Goal: Transaction & Acquisition: Purchase product/service

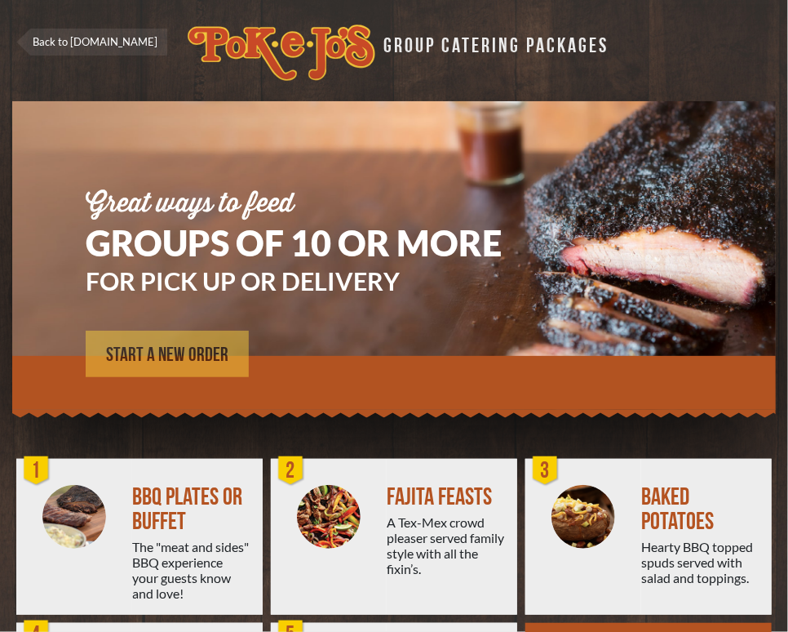
click at [195, 348] on span "START A NEW ORDER" at bounding box center [167, 355] width 122 height 20
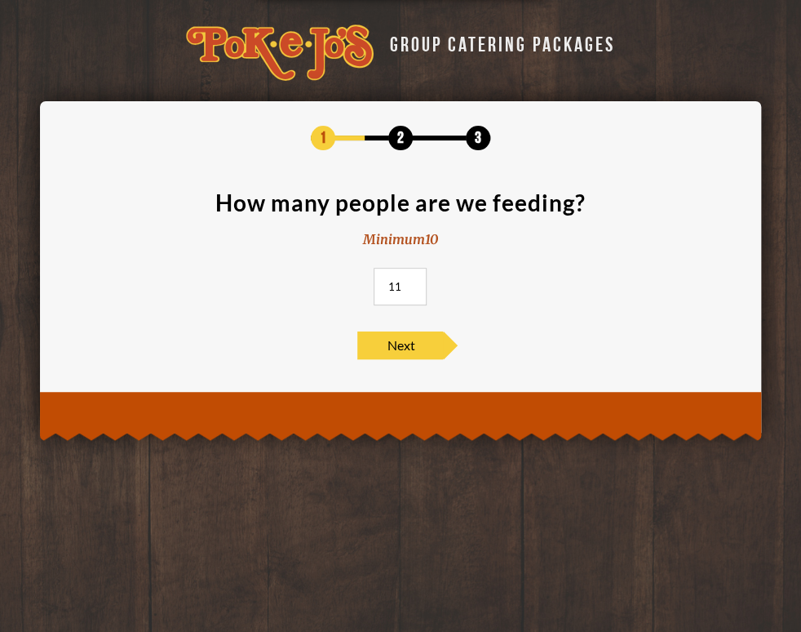
click at [411, 282] on input "11" at bounding box center [400, 287] width 53 height 38
click at [411, 282] on input "12" at bounding box center [400, 287] width 53 height 38
click at [411, 282] on input "13" at bounding box center [400, 287] width 53 height 38
click at [411, 282] on input "14" at bounding box center [400, 287] width 53 height 38
click at [411, 282] on input "15" at bounding box center [400, 287] width 53 height 38
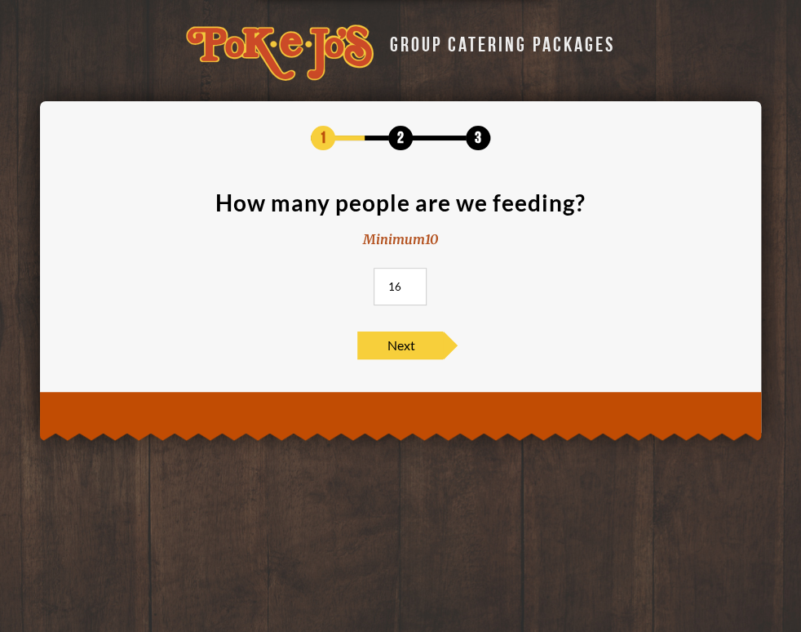
click at [411, 282] on input "16" at bounding box center [400, 287] width 53 height 38
click at [411, 282] on input "17" at bounding box center [400, 287] width 53 height 38
type input "18"
click at [411, 282] on input "18" at bounding box center [400, 287] width 53 height 38
click at [401, 341] on span "Next" at bounding box center [400, 345] width 86 height 28
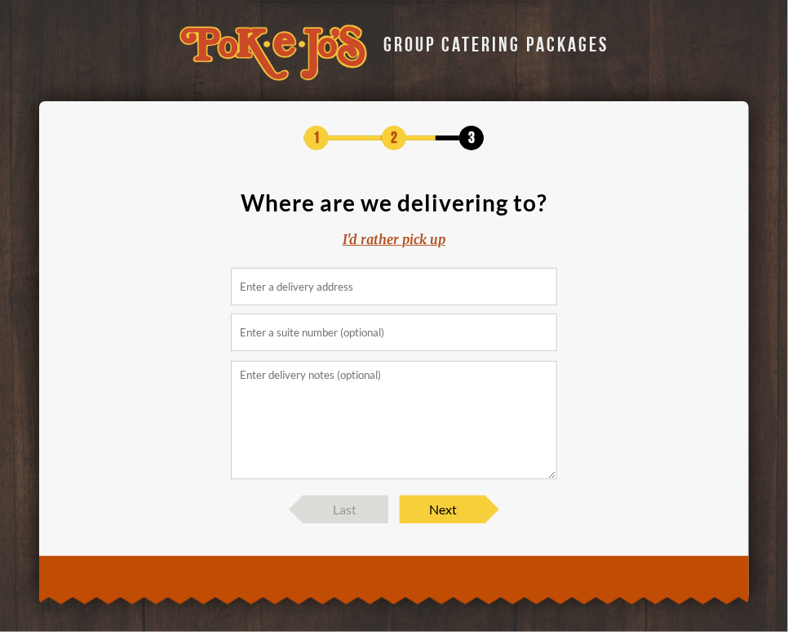
click at [398, 282] on input at bounding box center [394, 287] width 326 height 38
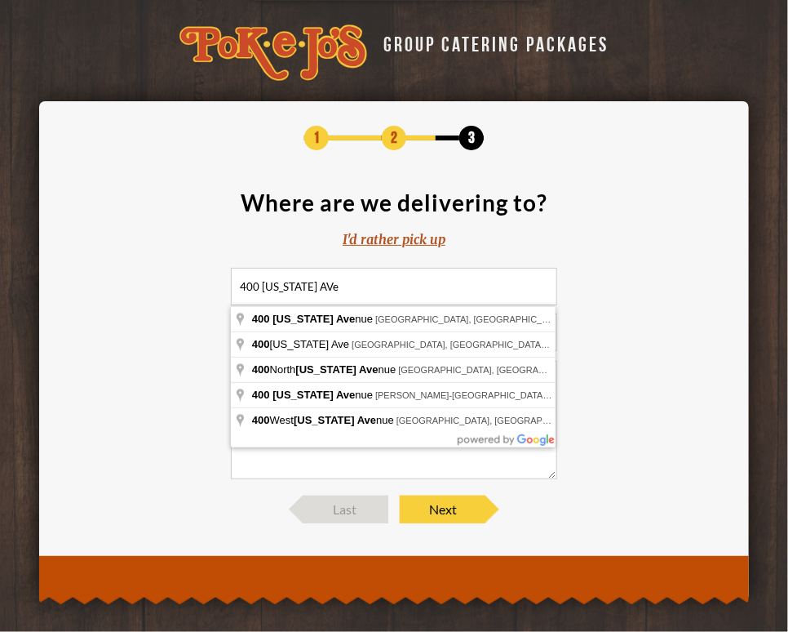
type input "400 Texas Avenue, Round Rock, TX, USA"
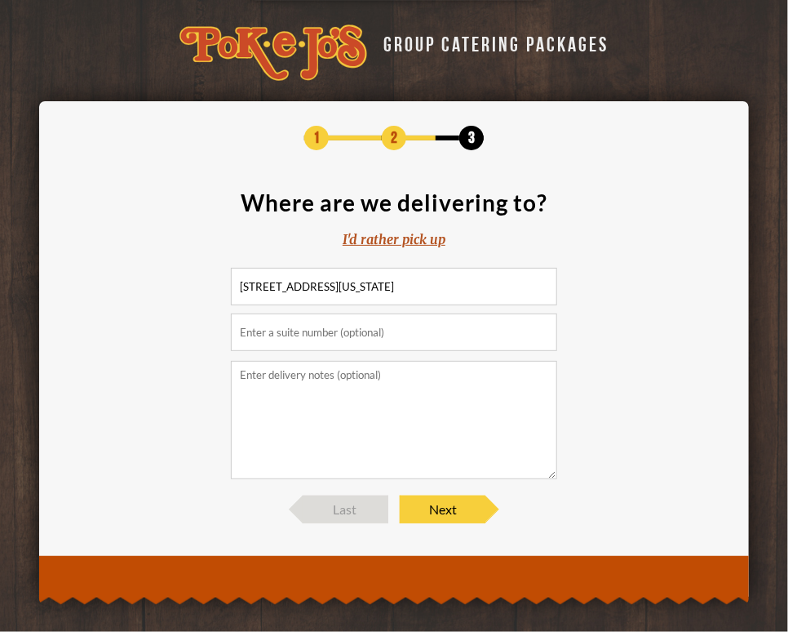
click at [374, 375] on textarea at bounding box center [394, 420] width 326 height 118
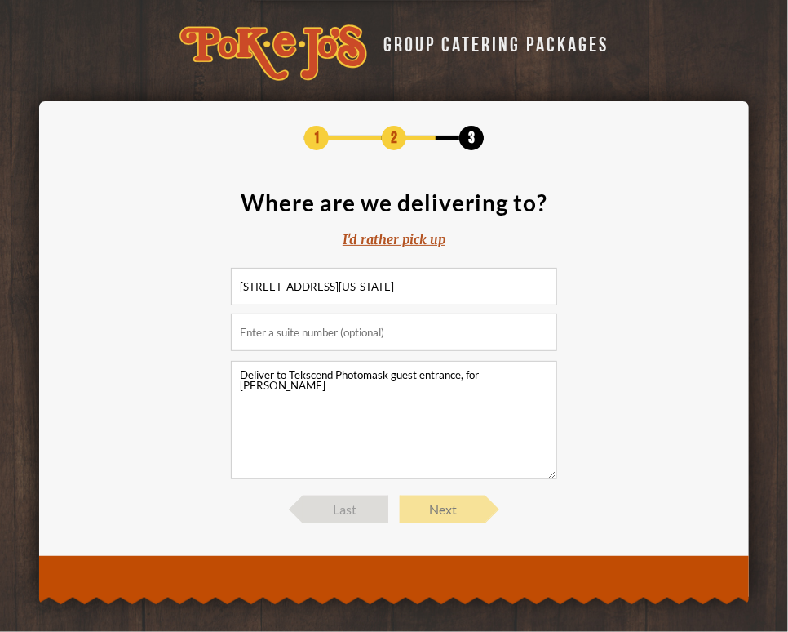
type textarea "Deliver to Tekscend Photomask guest entrance, for Suzanne"
click at [465, 512] on span "Next" at bounding box center [443, 509] width 86 height 28
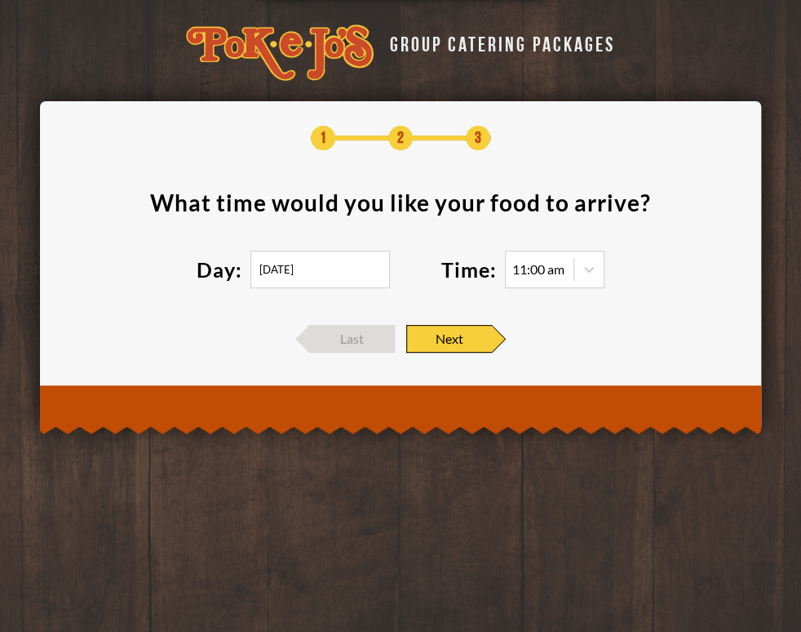
click at [512, 282] on div "11:00 am" at bounding box center [555, 270] width 100 height 38
click at [375, 277] on input "09/16/2025" at bounding box center [321, 270] width 140 height 38
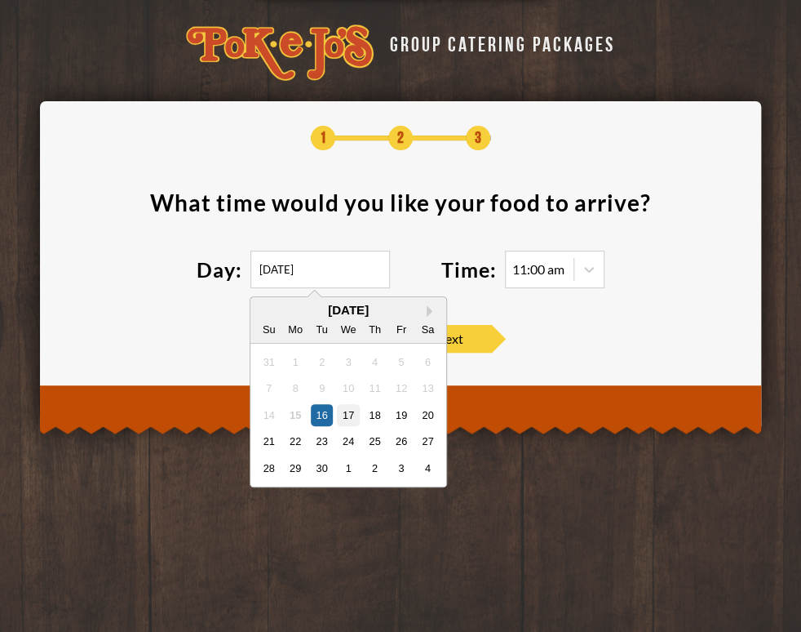
click at [342, 412] on div "17" at bounding box center [348, 415] width 22 height 22
type input "09/17/2025"
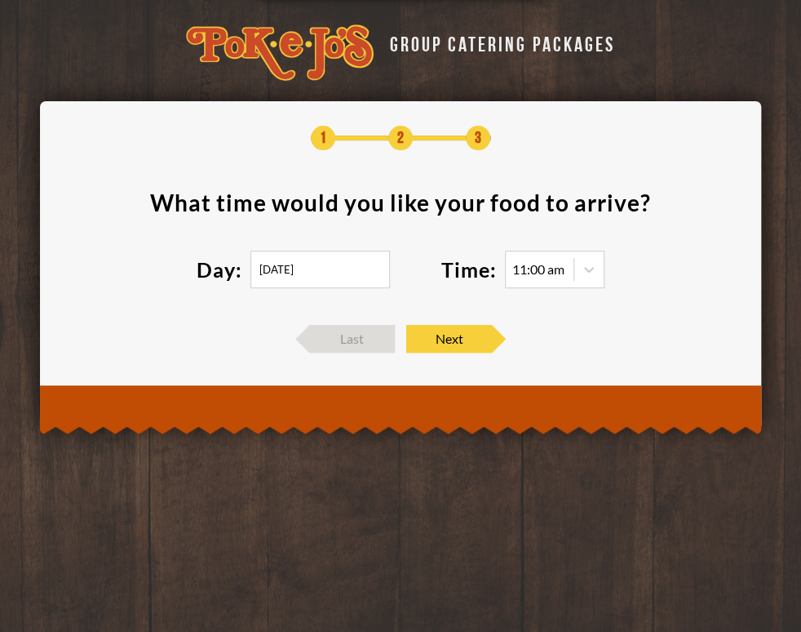
click at [565, 273] on div "11:00 am" at bounding box center [540, 269] width 68 height 16
click at [539, 265] on div "11:00 am" at bounding box center [538, 269] width 52 height 13
click at [535, 267] on div "11:00 am" at bounding box center [538, 269] width 52 height 13
click at [475, 345] on span "Next" at bounding box center [449, 339] width 86 height 28
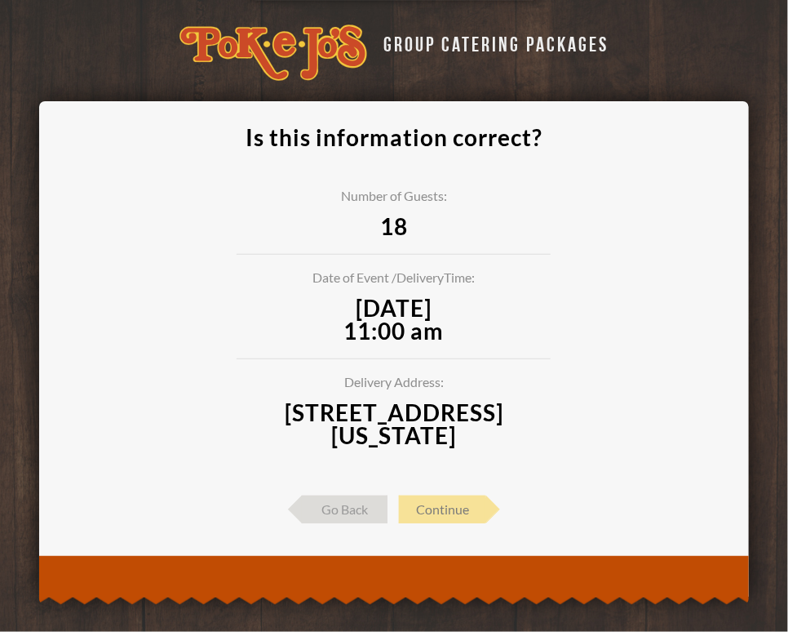
click at [475, 345] on div "Date of Event / Delivery Time: September 17, 2025 11:00 am" at bounding box center [394, 315] width 314 height 88
click at [445, 509] on span "Continue" at bounding box center [442, 509] width 86 height 28
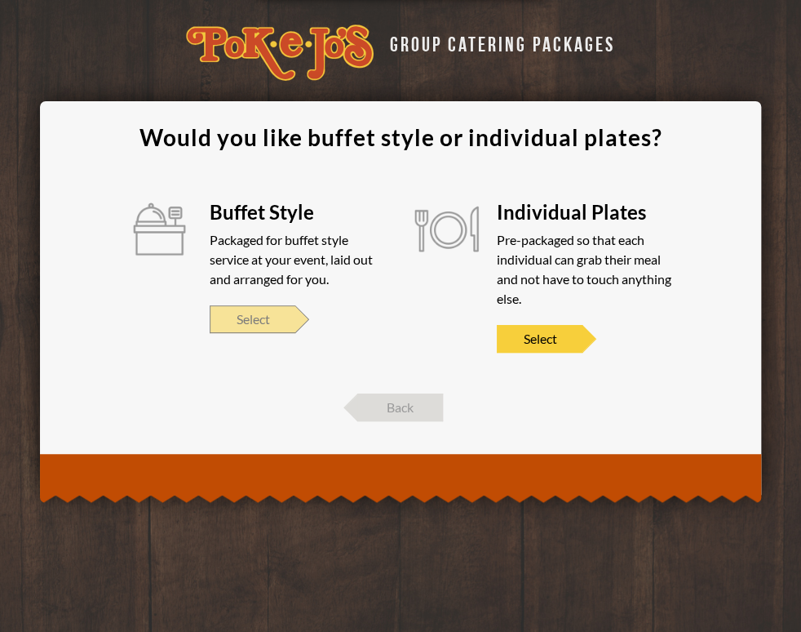
click at [275, 318] on span "Select" at bounding box center [253, 319] width 86 height 28
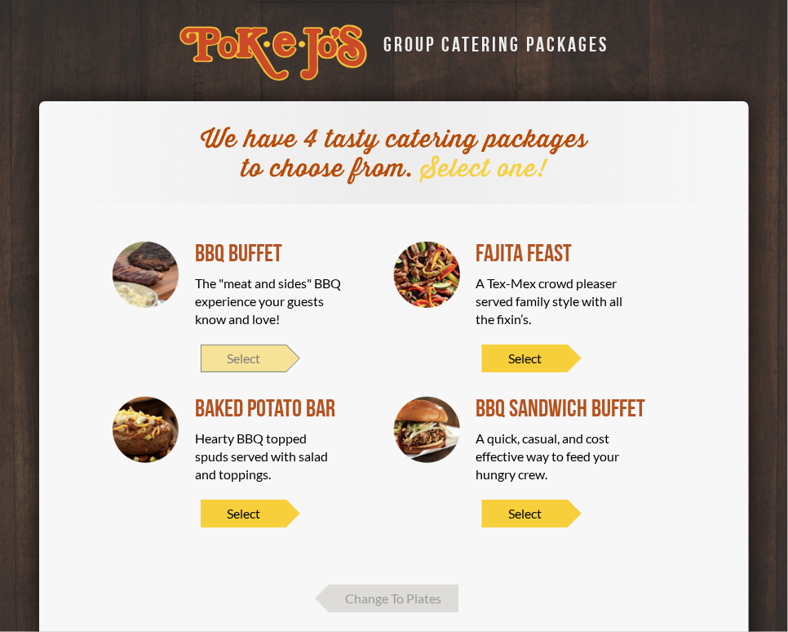
click at [261, 361] on span "Select" at bounding box center [244, 358] width 86 height 28
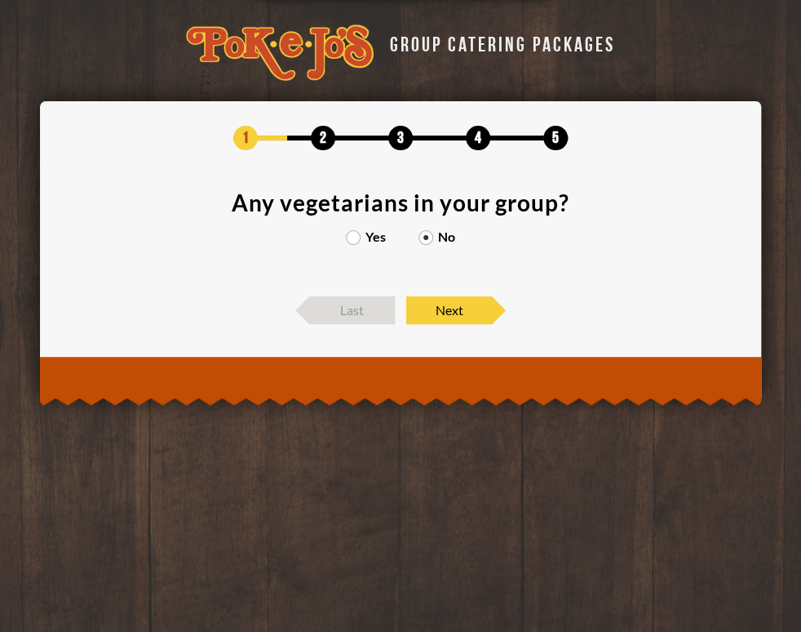
click at [350, 238] on label "Yes" at bounding box center [366, 236] width 40 height 13
click at [0, 0] on input "Yes" at bounding box center [0, 0] width 0 height 0
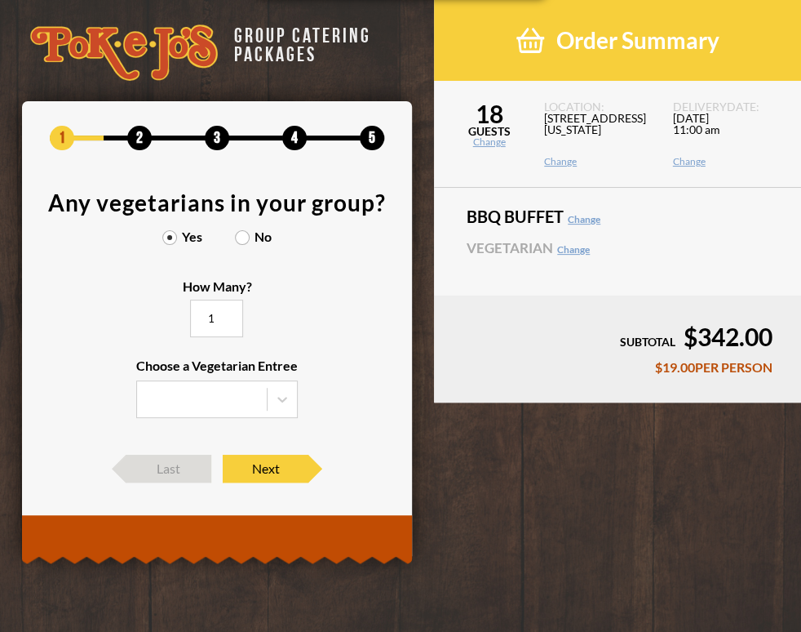
click at [243, 313] on input "1" at bounding box center [216, 318] width 53 height 38
type input "2"
click at [228, 317] on input "2" at bounding box center [216, 318] width 53 height 38
click at [272, 410] on div at bounding box center [282, 398] width 29 height 29
click at [0, 0] on input "Choose a Vegetarian Entree" at bounding box center [0, 0] width 0 height 0
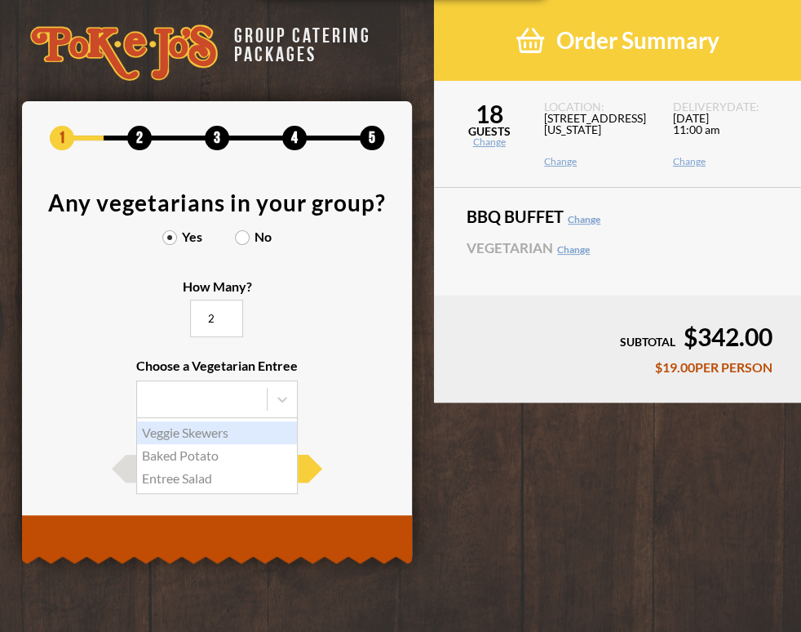
click at [228, 436] on div "Veggie Skewers" at bounding box center [217, 432] width 160 height 23
click at [0, 0] on input "Choose a Vegetarian Entree Veggie Skewers Baked Potato Entree Salad" at bounding box center [0, 0] width 0 height 0
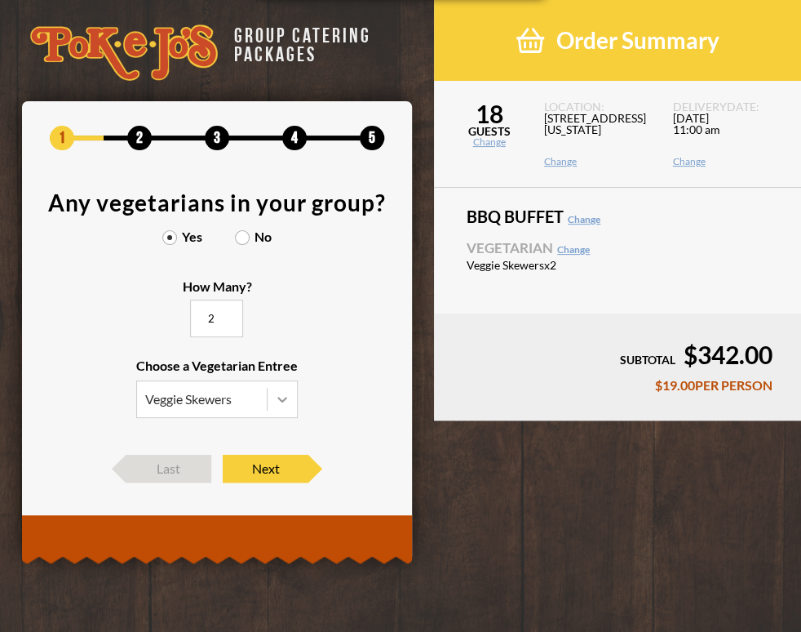
click at [274, 401] on icon at bounding box center [282, 399] width 16 height 16
click at [0, 0] on input "Choose a Vegetarian Entree Veggie Skewers" at bounding box center [0, 0] width 0 height 0
click at [213, 475] on div "Entree Salad" at bounding box center [217, 478] width 160 height 23
click at [0, 0] on input "Choose a Vegetarian Entree Veggie Skewers Veggie Skewers Baked Potato Entree Sa…" at bounding box center [0, 0] width 0 height 0
click at [252, 468] on span "Next" at bounding box center [266, 468] width 86 height 28
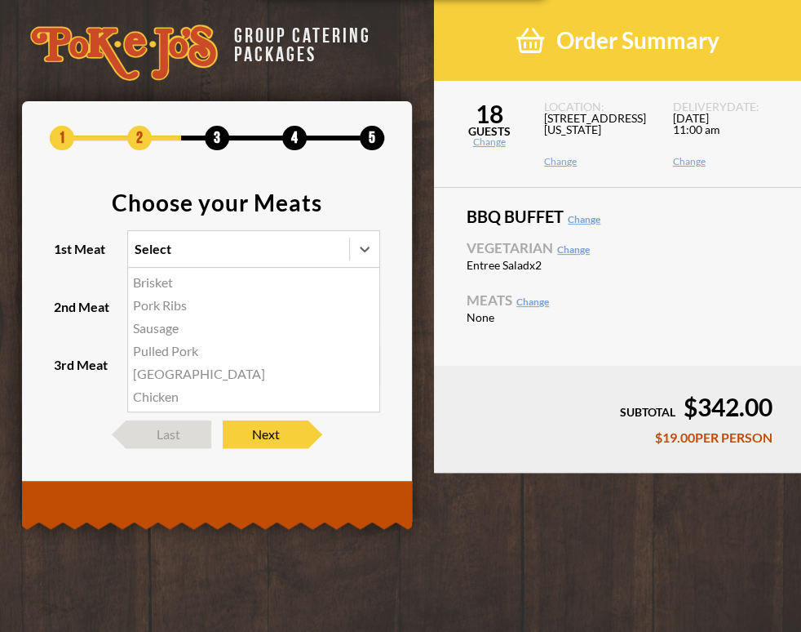
click at [260, 258] on div "Select" at bounding box center [238, 249] width 221 height 36
click at [64, 256] on input "1st Meat option Brisket focused, 1 of 6. 6 results available. Use Up and Down t…" at bounding box center [64, 256] width 0 height 0
drag, startPoint x: 238, startPoint y: 286, endPoint x: 160, endPoint y: 277, distance: 78.9
click at [165, 277] on div "Brisket" at bounding box center [253, 282] width 251 height 23
click at [64, 256] on input "1st Meat option Brisket focused, 1 of 6. 6 results available. Use Up and Down t…" at bounding box center [64, 256] width 0 height 0
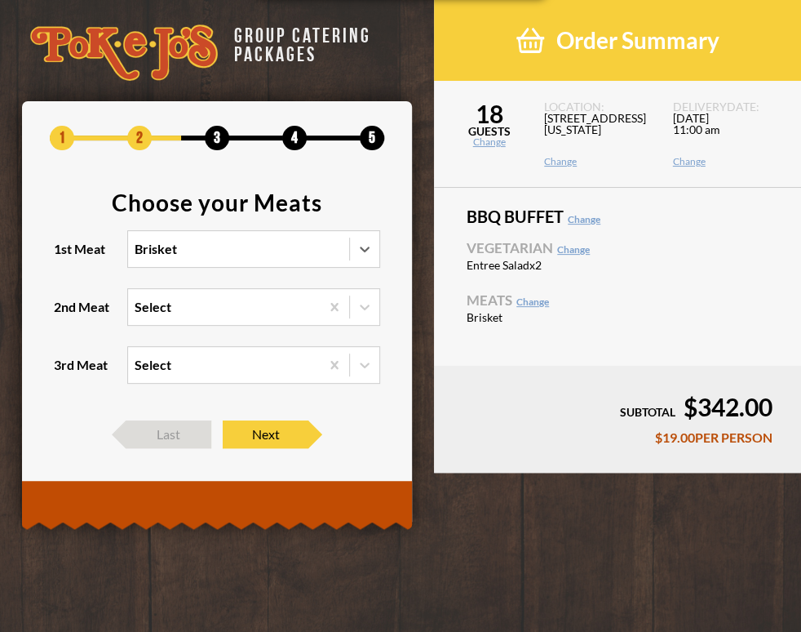
click at [186, 303] on div "Select" at bounding box center [224, 307] width 192 height 36
click at [64, 314] on input "2nd Meat Select" at bounding box center [64, 314] width 0 height 0
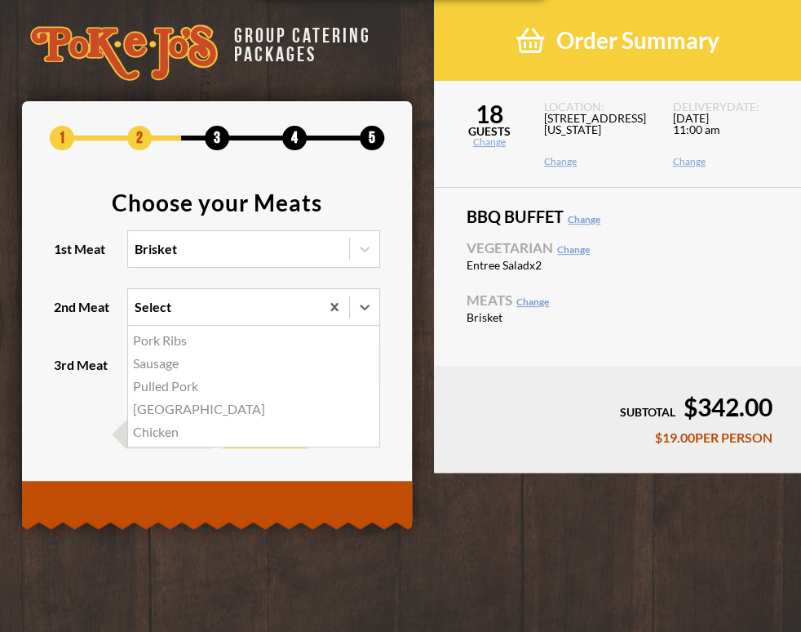
click at [157, 409] on div "Turkey" at bounding box center [253, 408] width 251 height 23
click at [64, 314] on input "2nd Meat option Turkey focused, 4 of 5. 5 results available. Use Up and Down to…" at bounding box center [64, 314] width 0 height 0
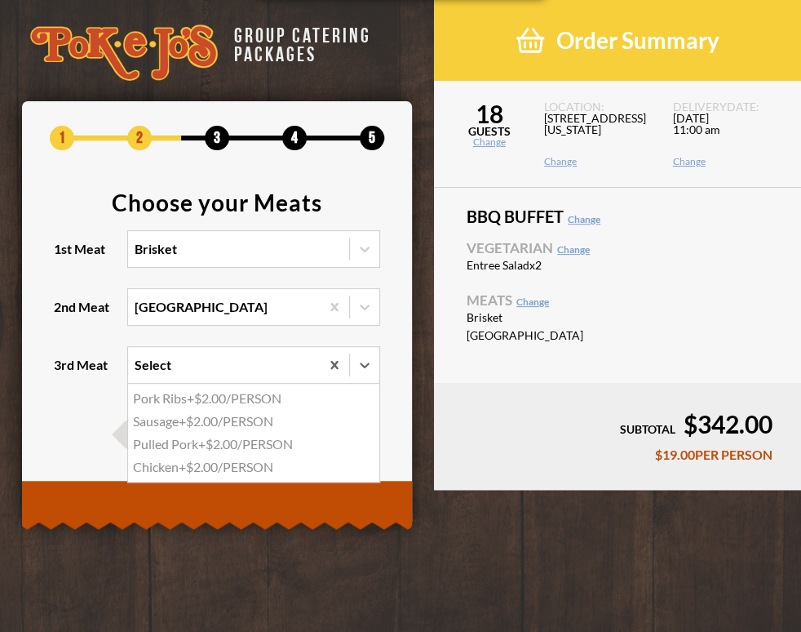
click at [186, 369] on div "Select" at bounding box center [224, 365] width 192 height 36
click at [64, 372] on input "3rd Meat option Pork Ribs focused, 1 of 4. 4 results available. Use Up and Down…" at bounding box center [64, 372] width 0 height 0
click at [212, 446] on div "Pulled Pork +$2.00/PERSON" at bounding box center [253, 443] width 251 height 23
click at [64, 372] on input "3rd Meat option Pulled Pork focused, 3 of 4. 4 results available. Use Up and Do…" at bounding box center [64, 372] width 0 height 0
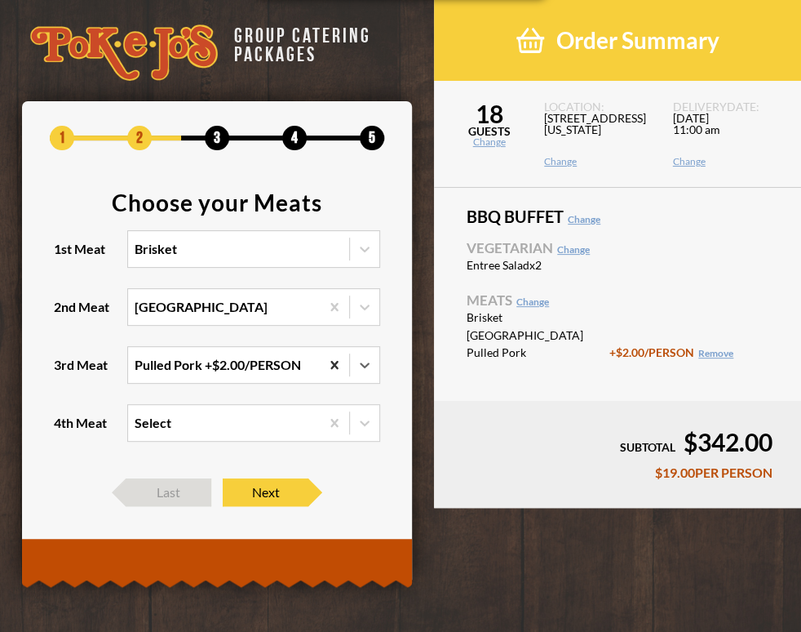
click at [334, 363] on icon at bounding box center [333, 365] width 7 height 8
click at [64, 372] on input "3rd Meat option Pulled Pork, selected. 0 results available. Select is focused ,…" at bounding box center [64, 372] width 0 height 0
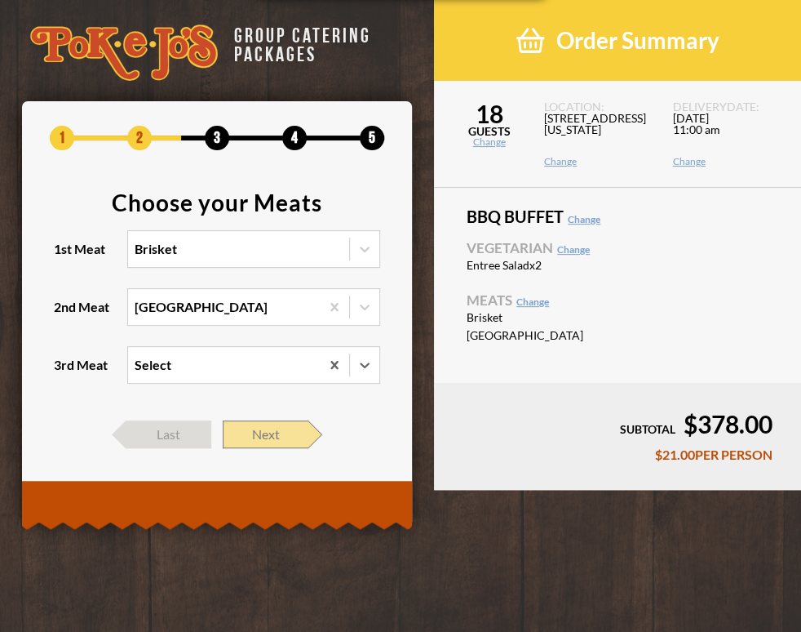
click at [274, 433] on span "Next" at bounding box center [266, 434] width 86 height 28
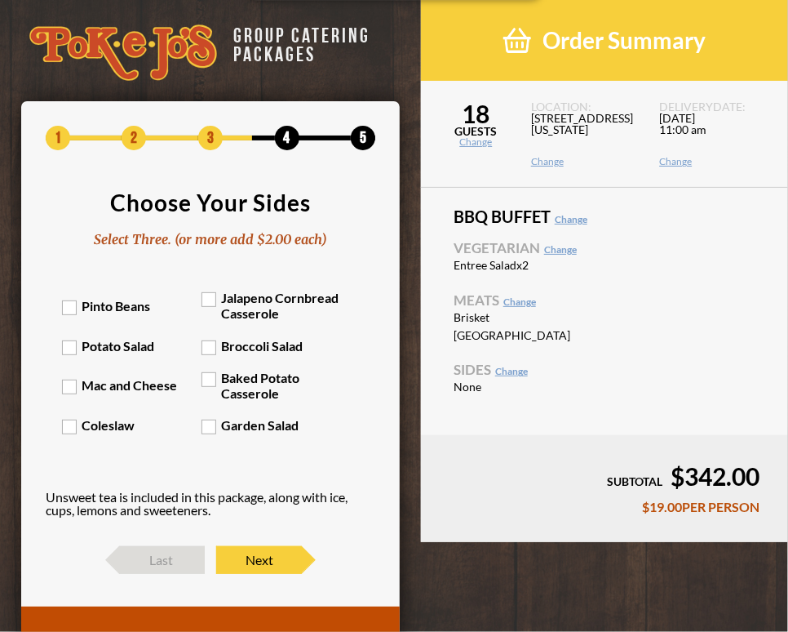
click at [215, 347] on label "Broccoli Salad" at bounding box center [272, 346] width 140 height 16
click at [0, 0] on input "Broccoli Salad" at bounding box center [0, 0] width 0 height 0
click at [205, 427] on label "Garden Salad" at bounding box center [272, 425] width 140 height 16
click at [0, 0] on input "Garden Salad" at bounding box center [0, 0] width 0 height 0
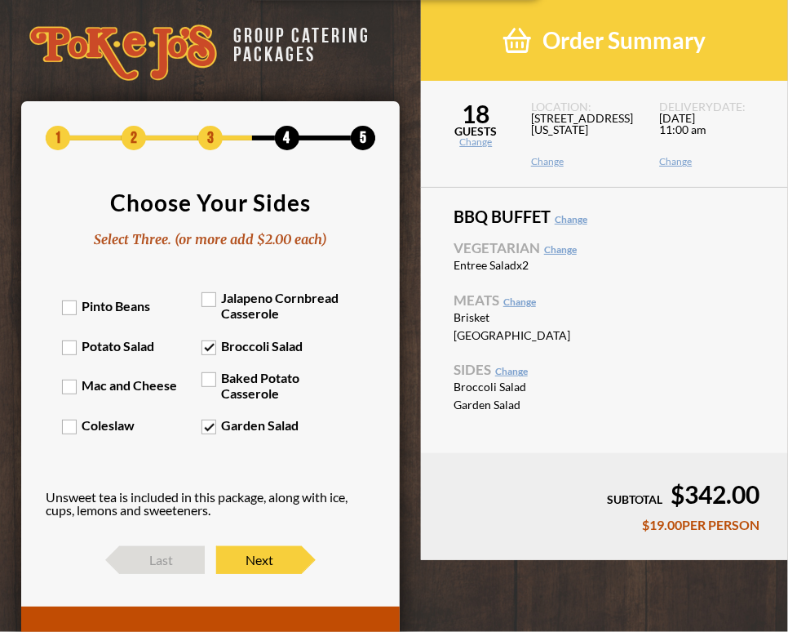
click at [208, 427] on label "Garden Salad" at bounding box center [272, 425] width 140 height 16
click at [0, 0] on input "Garden Salad" at bounding box center [0, 0] width 0 height 0
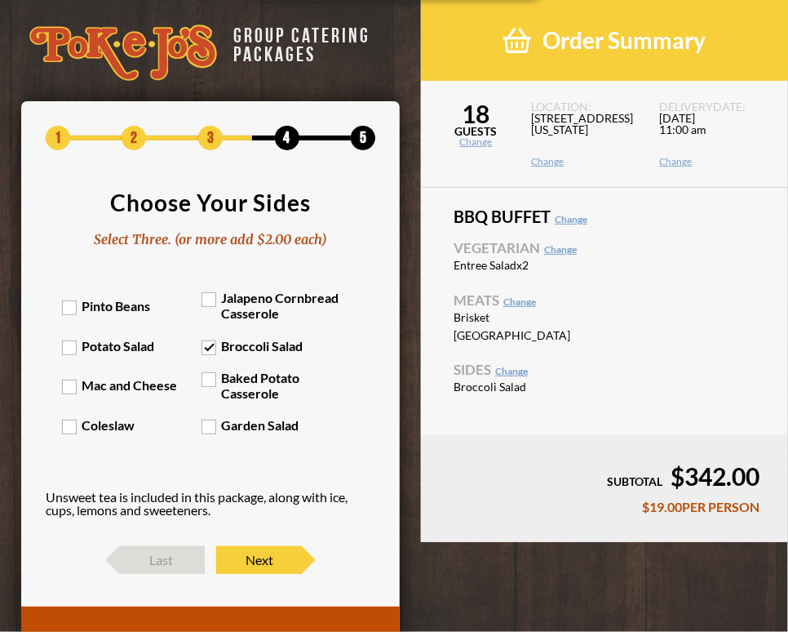
click at [69, 343] on label "Potato Salad" at bounding box center [132, 346] width 140 height 16
click at [0, 0] on input "Potato Salad" at bounding box center [0, 0] width 0 height 0
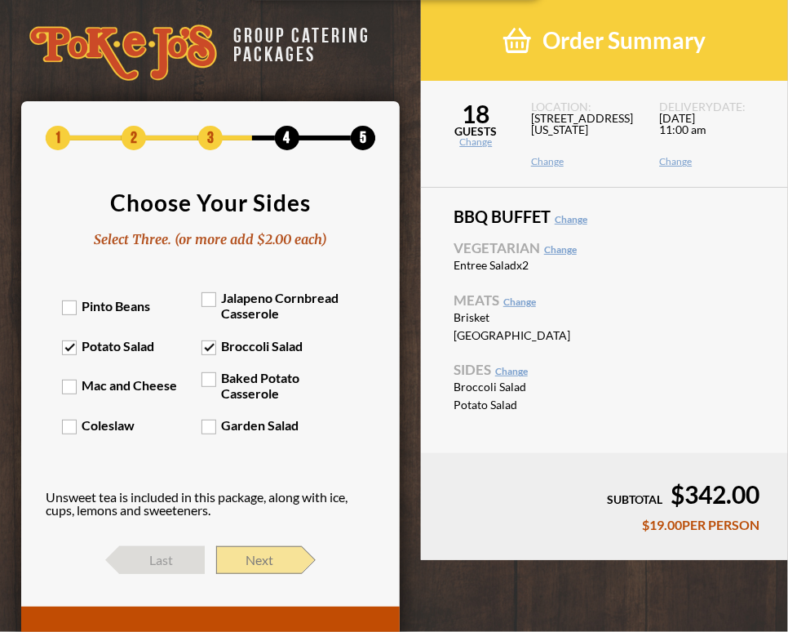
click at [284, 554] on span "Next" at bounding box center [259, 560] width 86 height 28
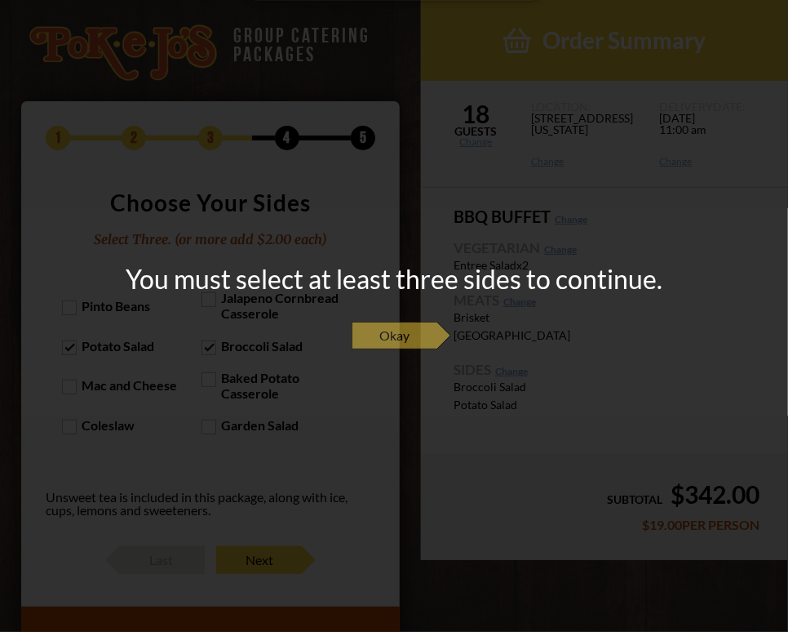
click at [401, 334] on span "Okay" at bounding box center [395, 335] width 86 height 28
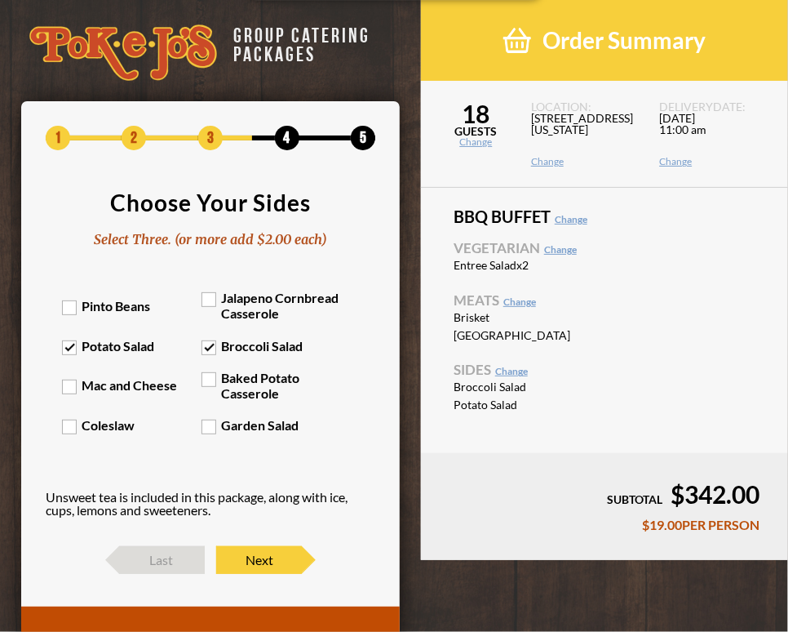
click at [69, 423] on label "Coleslaw" at bounding box center [132, 425] width 140 height 16
click at [0, 0] on input "Coleslaw" at bounding box center [0, 0] width 0 height 0
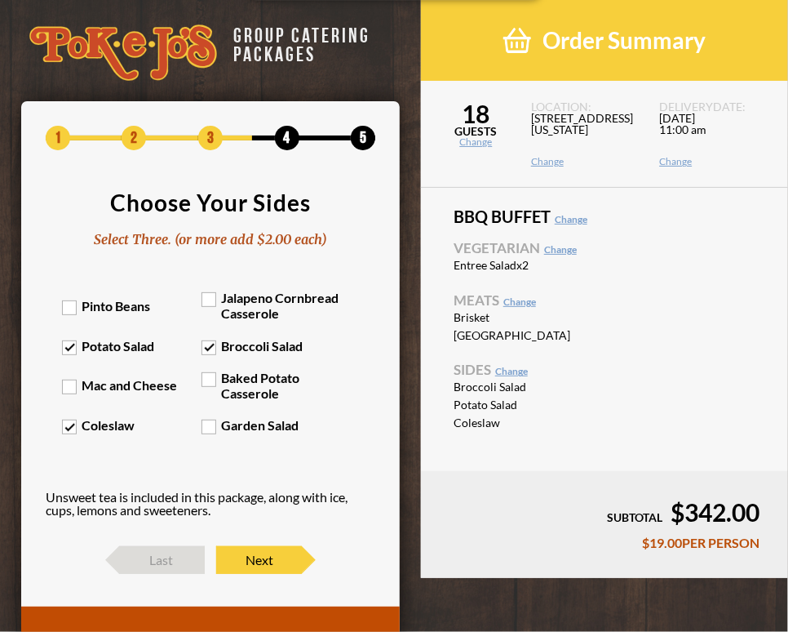
click at [208, 296] on label "Jalapeno Cornbread Casserole" at bounding box center [272, 305] width 140 height 31
click at [0, 0] on input "Jalapeno Cornbread Casserole" at bounding box center [0, 0] width 0 height 0
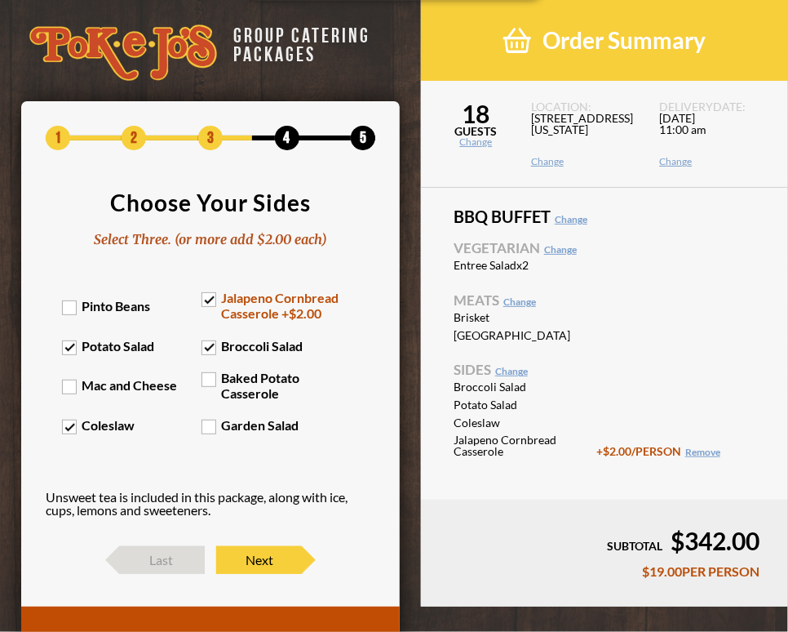
click at [64, 430] on label "Coleslaw" at bounding box center [132, 425] width 140 height 16
click at [0, 0] on input "Coleslaw" at bounding box center [0, 0] width 0 height 0
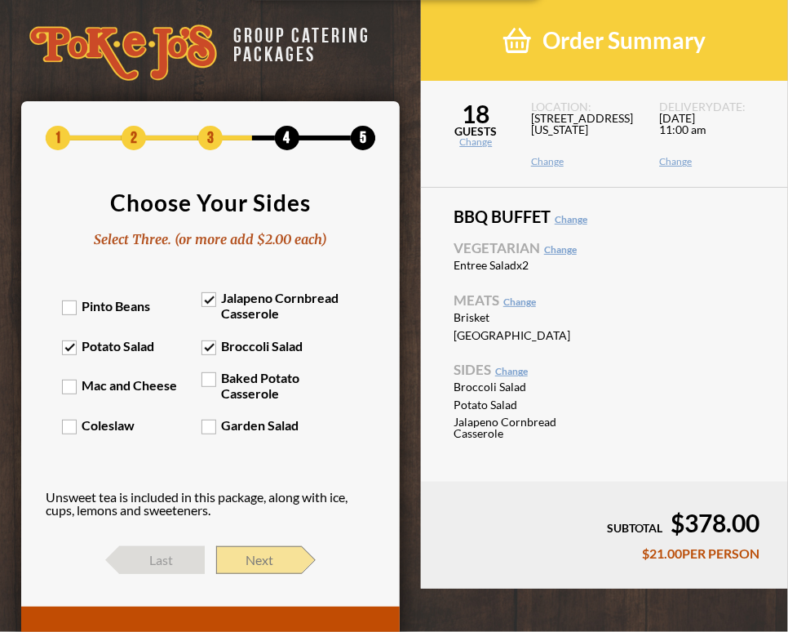
click at [243, 547] on span "Next" at bounding box center [259, 560] width 86 height 28
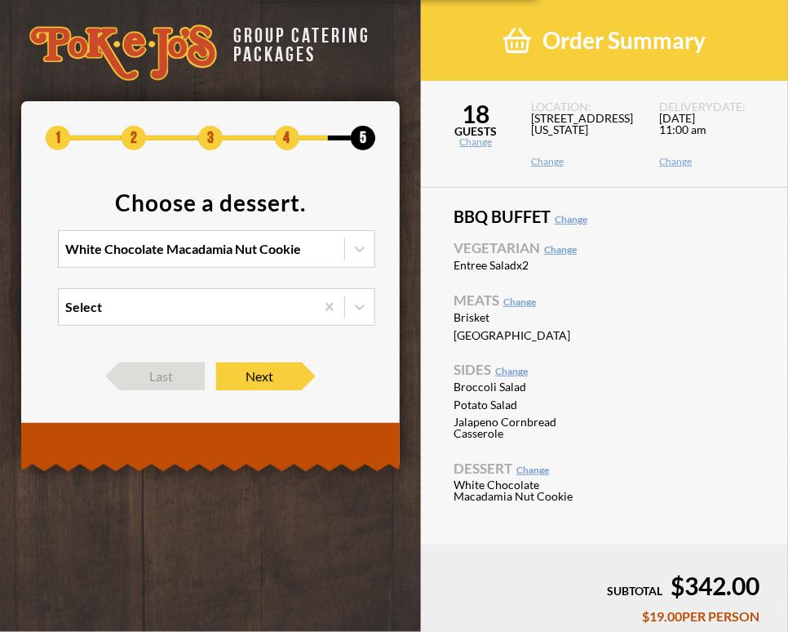
click at [245, 244] on div "White Chocolate Macadamia Nut Cookie" at bounding box center [183, 248] width 236 height 13
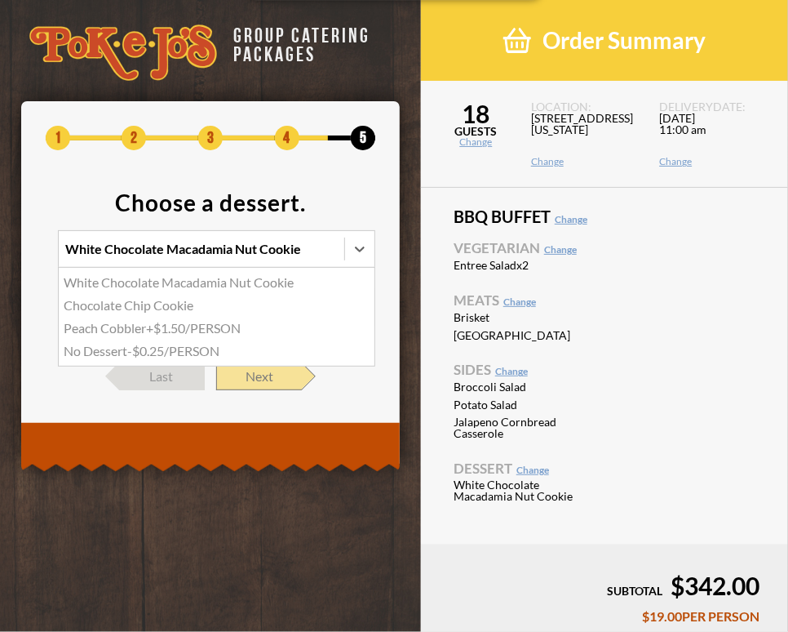
click at [239, 381] on span "Next" at bounding box center [259, 376] width 86 height 28
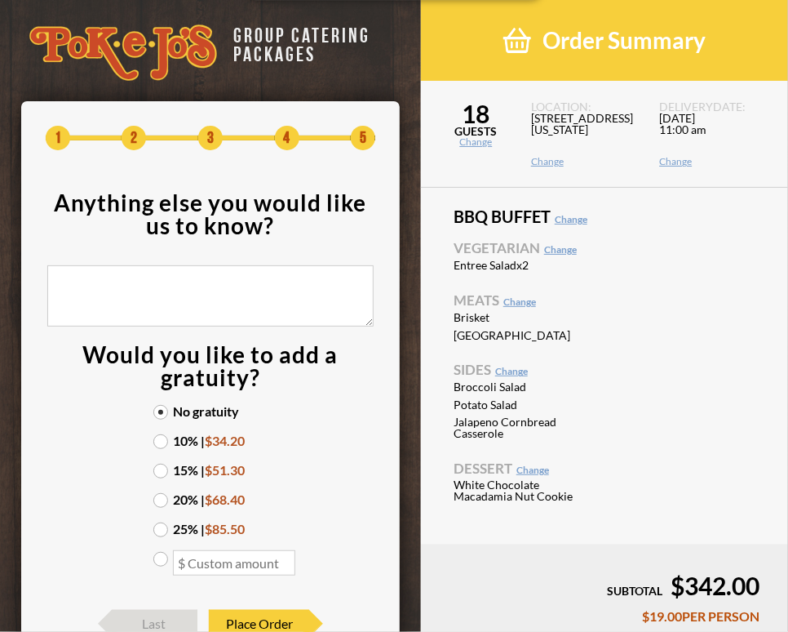
click at [165, 469] on label "15% | $51.30" at bounding box center [210, 469] width 114 height 13
click at [0, 0] on input "15% | $51.30" at bounding box center [0, 0] width 0 height 0
click at [157, 500] on label "20% | $68.40" at bounding box center [210, 499] width 114 height 13
click at [0, 0] on input "20% | $68.40" at bounding box center [0, 0] width 0 height 0
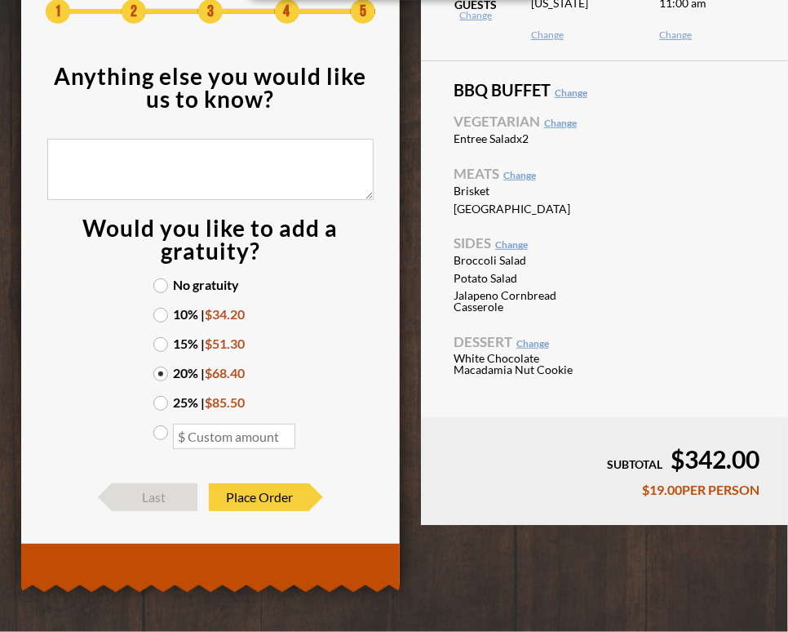
scroll to position [127, 0]
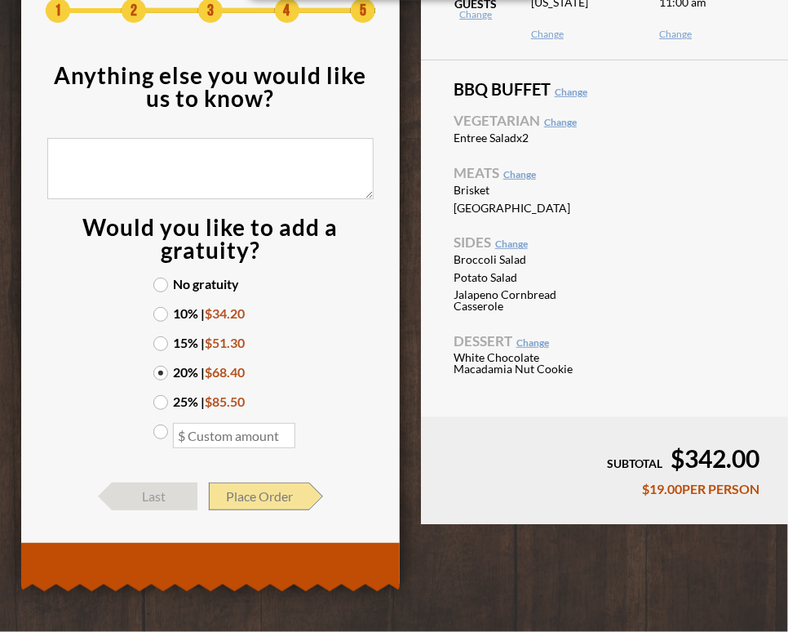
click at [237, 494] on span "Place Order" at bounding box center [259, 496] width 100 height 28
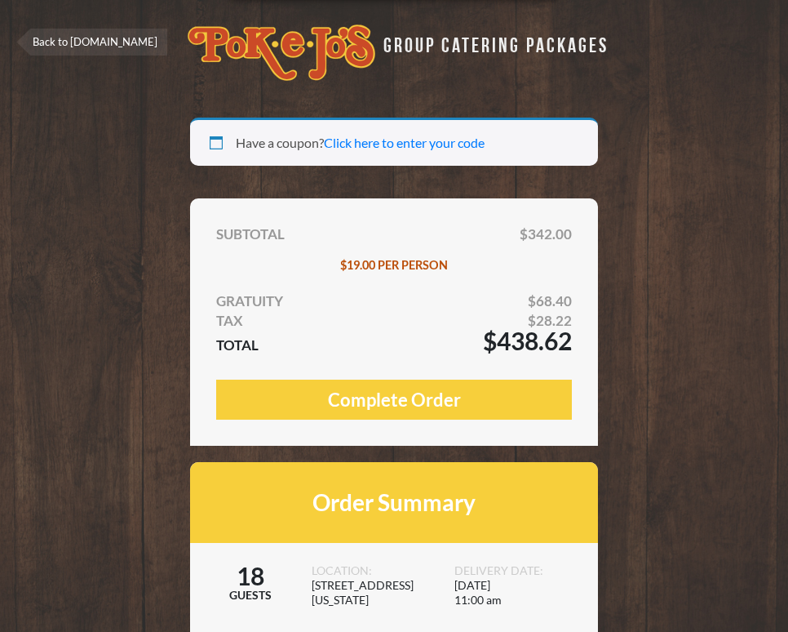
select select "TX"
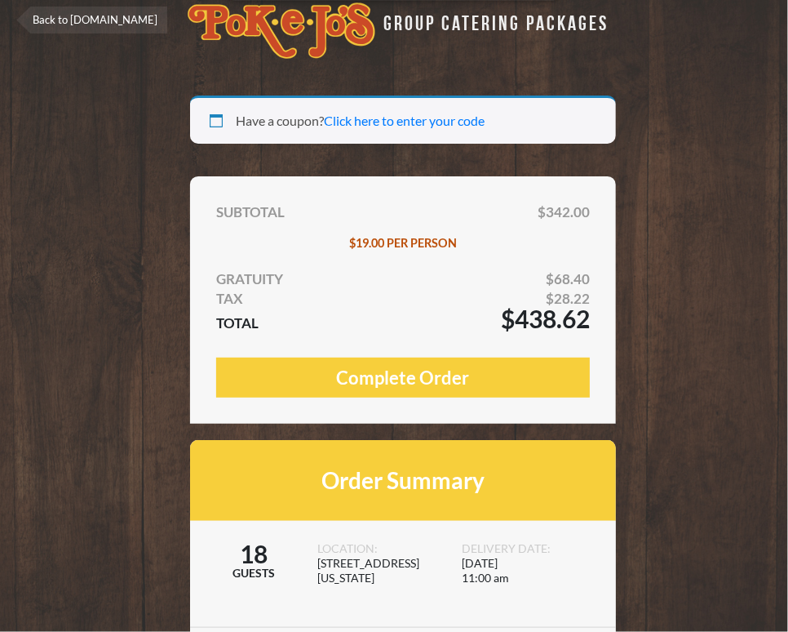
scroll to position [82, 0]
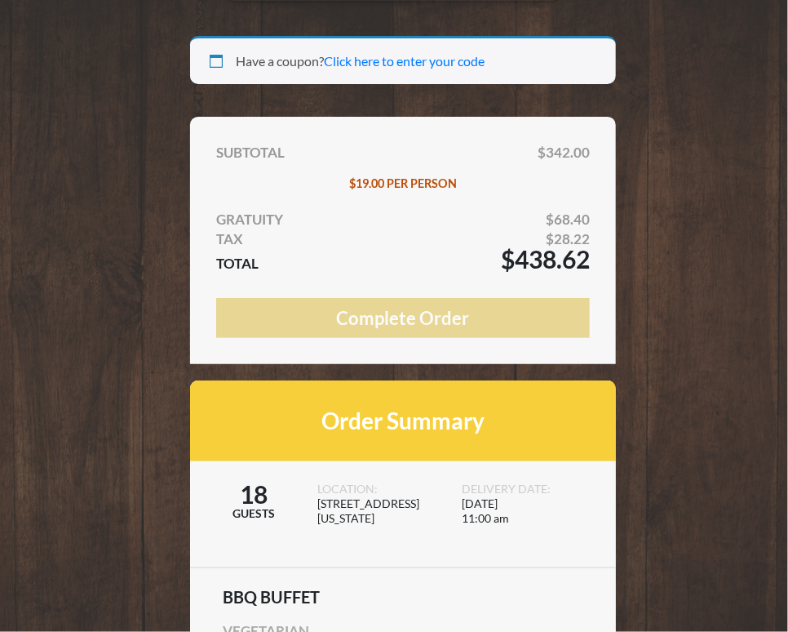
click at [437, 308] on button "Complete Order" at bounding box center [403, 318] width 374 height 40
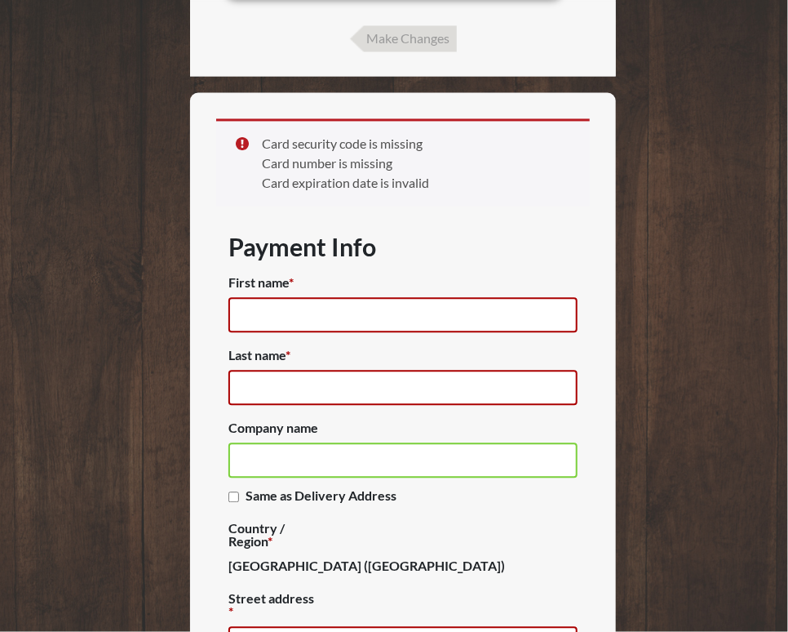
scroll to position [1003, 0]
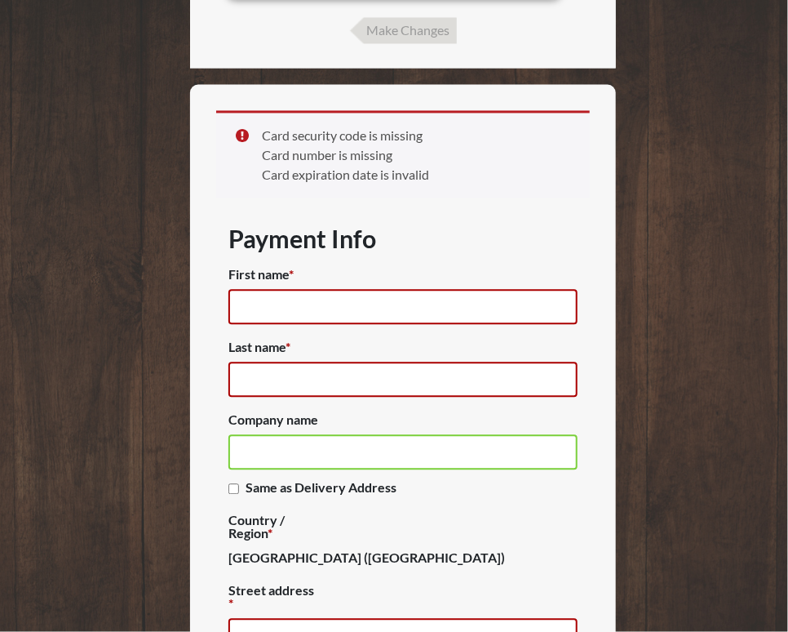
click at [437, 309] on input "First name *" at bounding box center [402, 306] width 349 height 35
type input "Suzanne"
type input "Zwicky-Franklin"
type input "Toppan Photomasks Round Rock"
type input "400 Texas Ave"
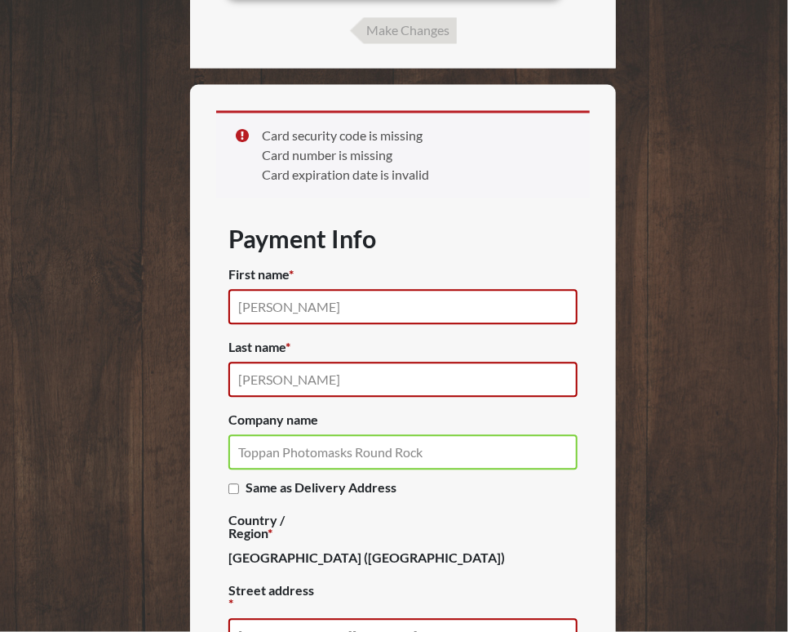
type input "Round Rock"
type input "78664"
type input "(164) 622-0769"
type input "suzannezf@gmail.com"
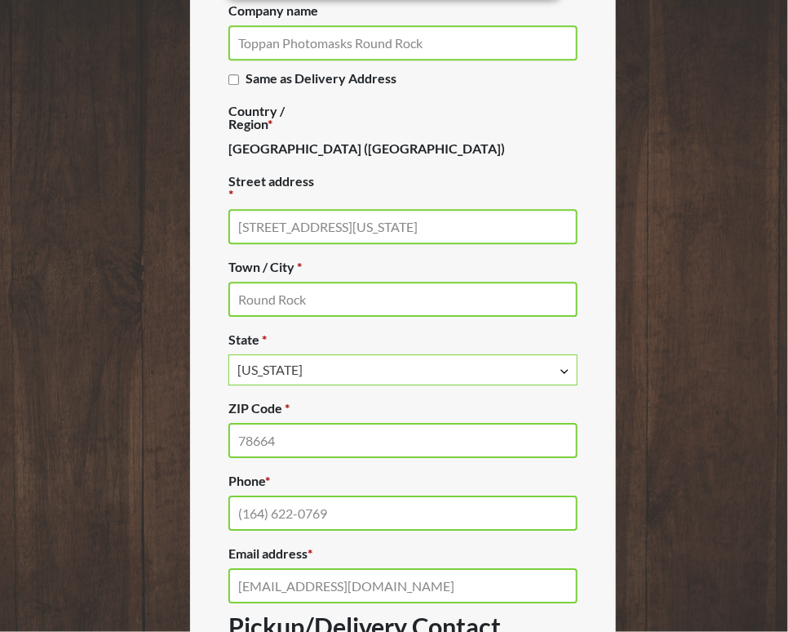
scroll to position [1148, 0]
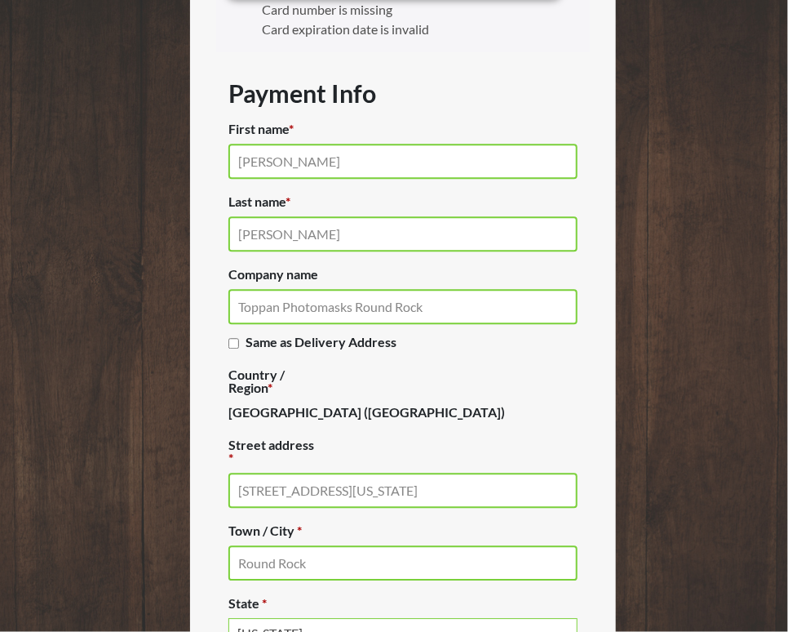
click at [233, 348] on input "Same as Delivery Address (optional)" at bounding box center [233, 343] width 11 height 11
checkbox input "true"
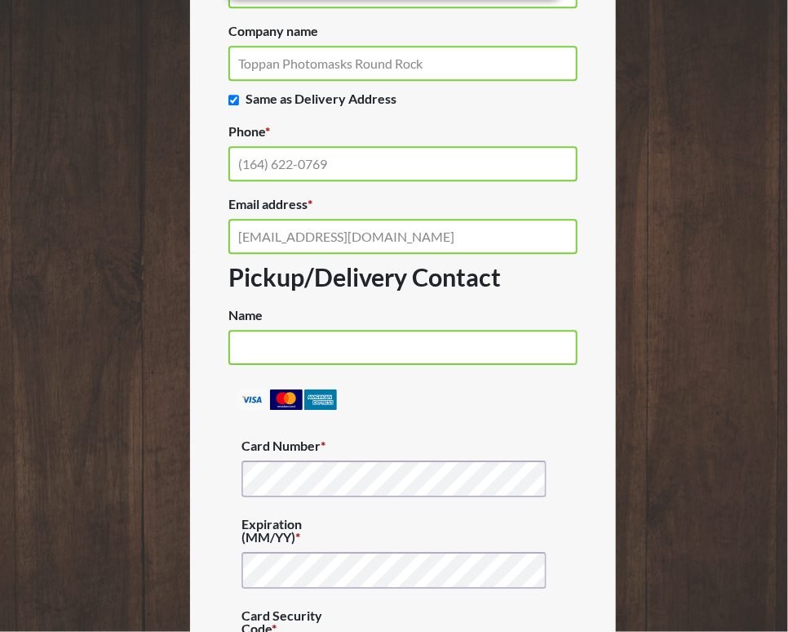
scroll to position [1393, 0]
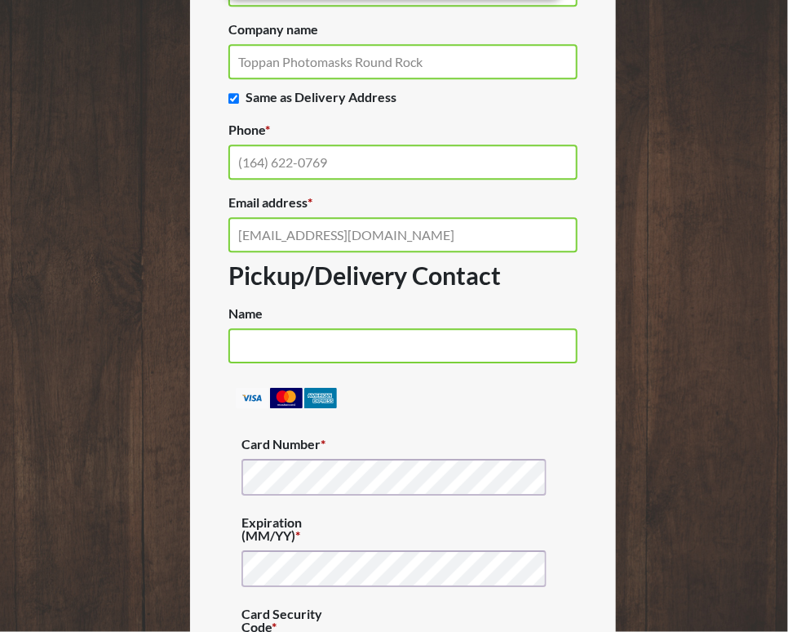
click at [379, 246] on input "suzannezf@gmail.com" at bounding box center [402, 234] width 349 height 35
drag, startPoint x: 379, startPoint y: 246, endPoint x: 290, endPoint y: 254, distance: 88.4
click at [290, 252] on input "suzannezf@gmail.com" at bounding box center [402, 234] width 349 height 35
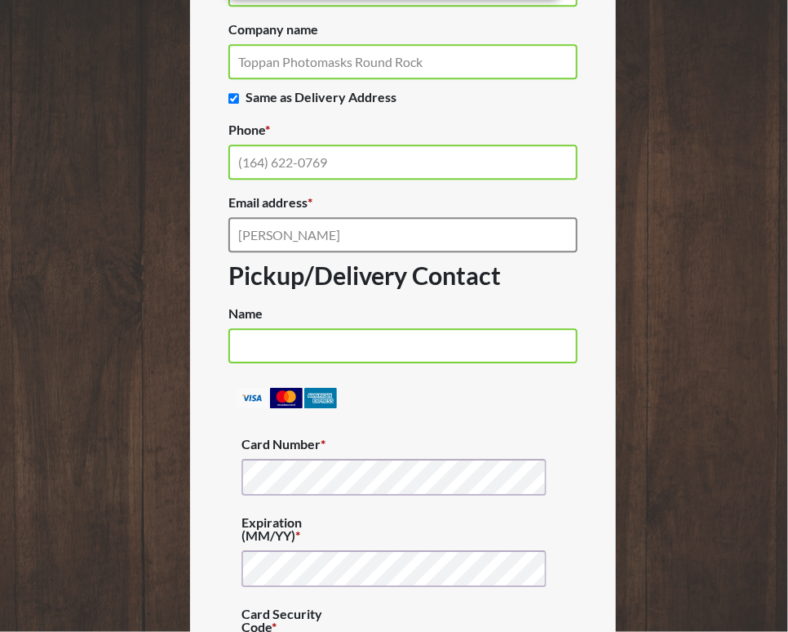
type input "suzanne.zwicky-franklin@us.photomask.com"
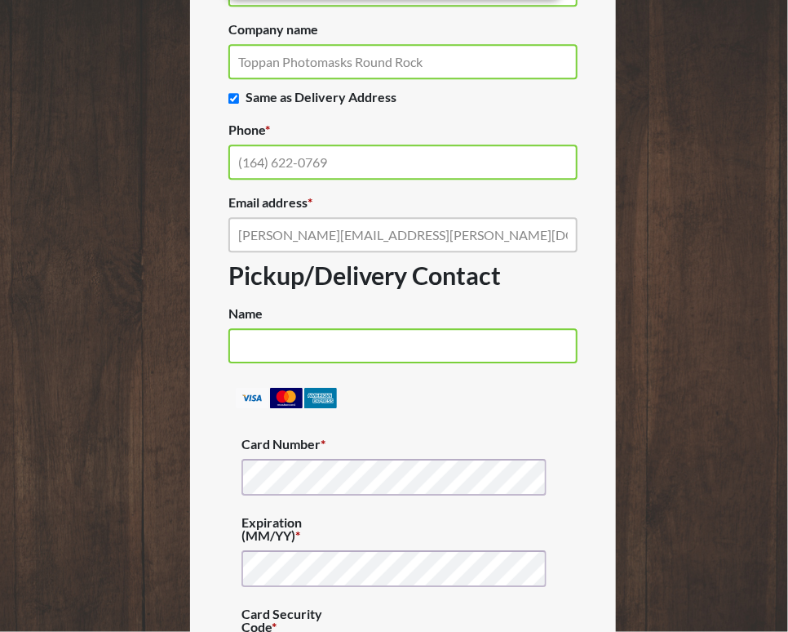
type input "Suzanne Zwicky-Franklin"
type input "675"
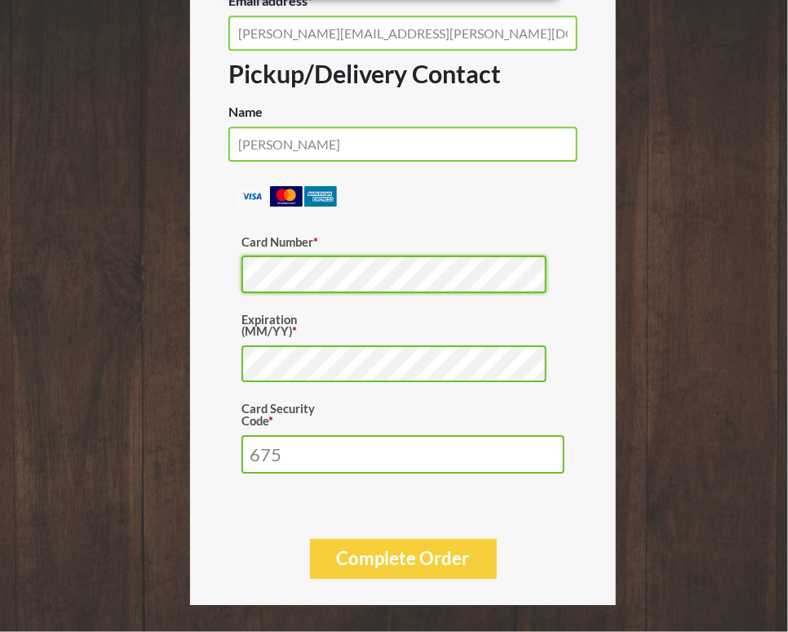
scroll to position [1616, 0]
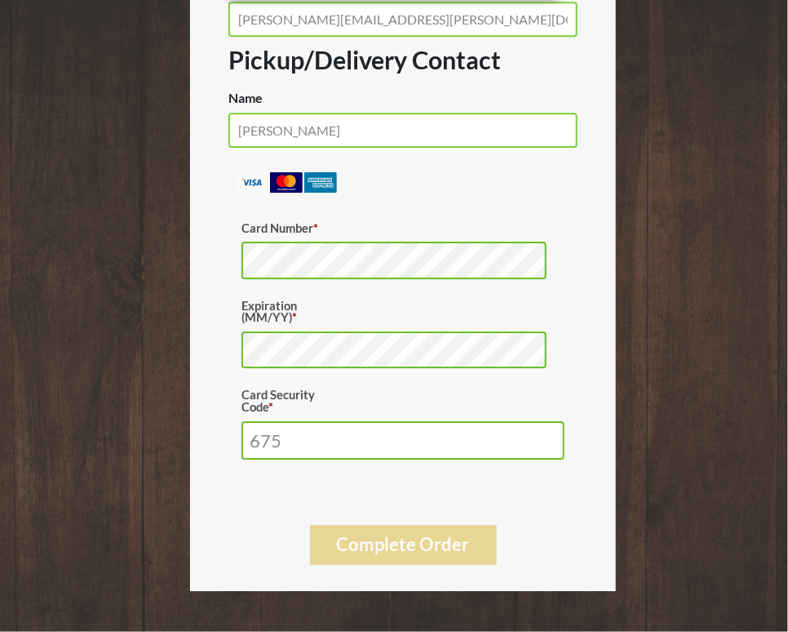
click at [402, 538] on button "Complete Order" at bounding box center [403, 545] width 187 height 40
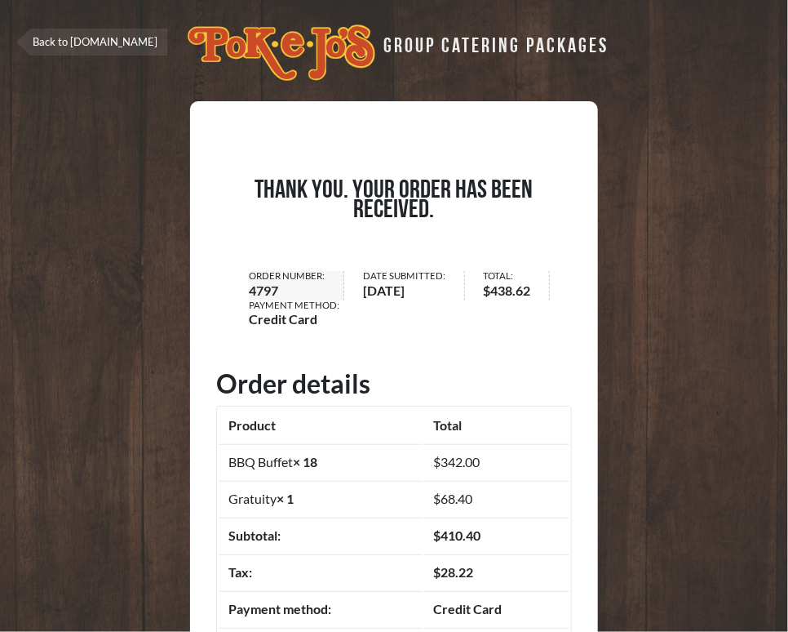
click at [70, 34] on link "Back to [DOMAIN_NAME]" at bounding box center [91, 42] width 151 height 27
